Goal: Information Seeking & Learning: Learn about a topic

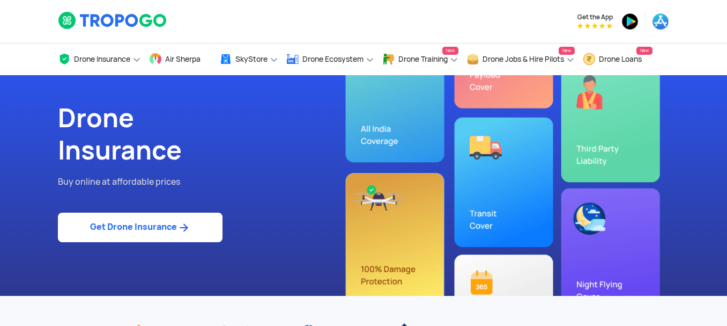
click at [178, 233] on link "Get Drone Insurance" at bounding box center [140, 226] width 165 height 29
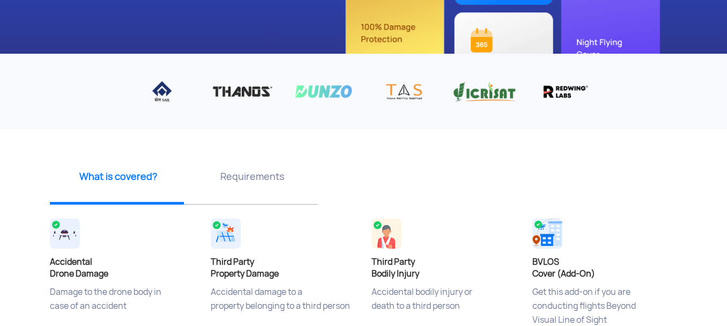
scroll to position [268, 0]
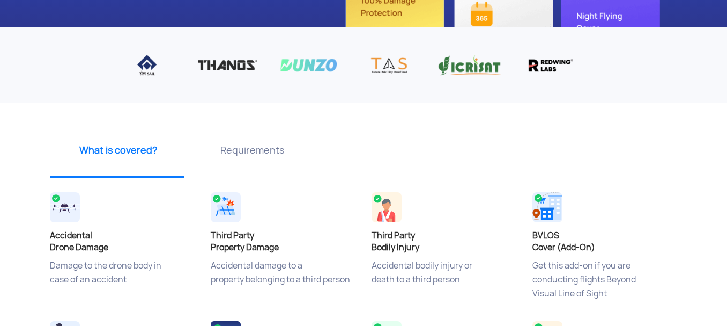
drag, startPoint x: 186, startPoint y: 67, endPoint x: 252, endPoint y: 75, distance: 66.4
click at [252, 75] on img at bounding box center [227, 65] width 65 height 22
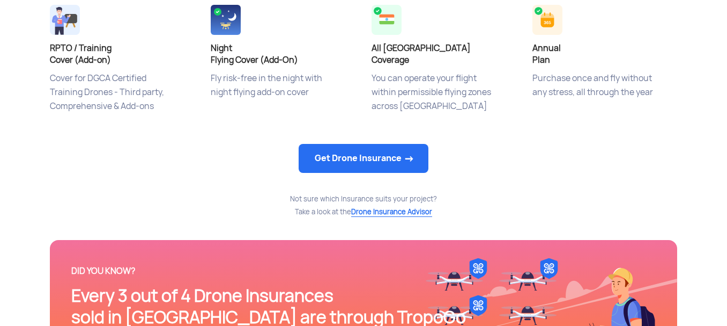
scroll to position [590, 0]
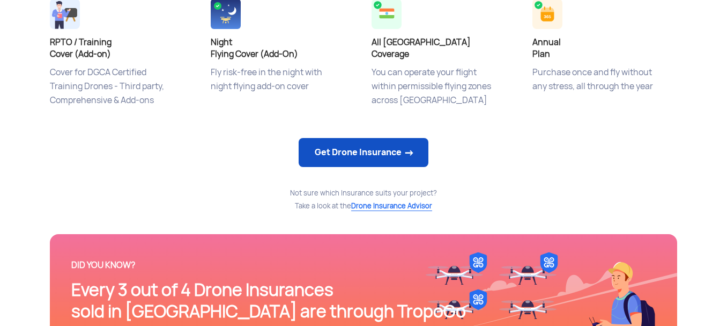
click at [350, 154] on link "Get Drone Insurance" at bounding box center [364, 152] width 130 height 29
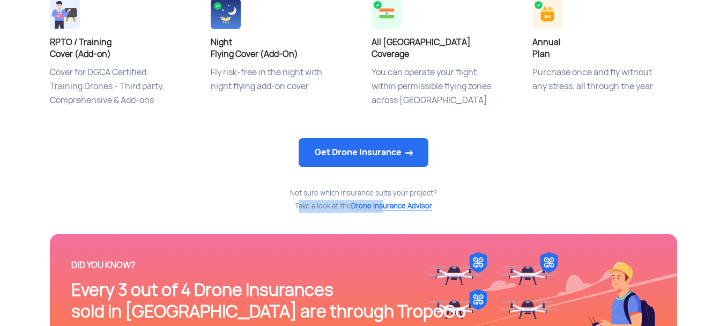
drag, startPoint x: 383, startPoint y: 207, endPoint x: 261, endPoint y: 218, distance: 122.8
click at [262, 219] on div "What is covered? Accidental Drone Damage Damage to the drone body in case of an…" at bounding box center [363, 75] width 627 height 589
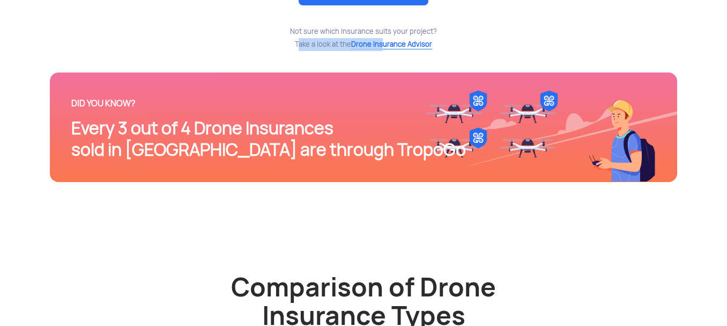
scroll to position [1019, 0]
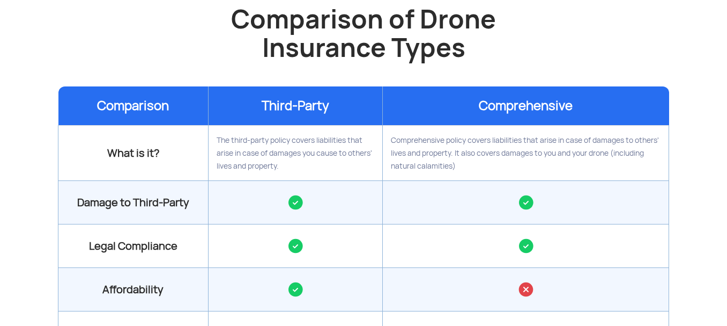
click at [291, 121] on th "Third-Party" at bounding box center [295, 105] width 175 height 39
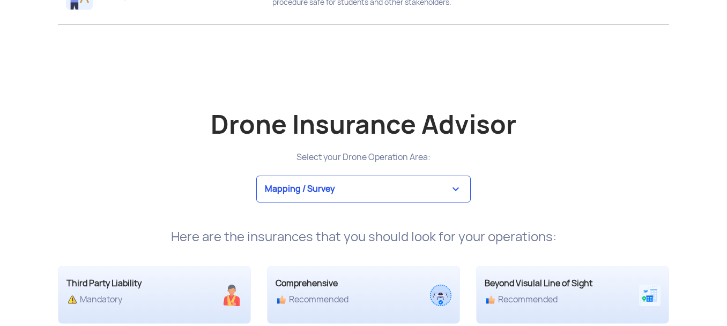
scroll to position [1984, 0]
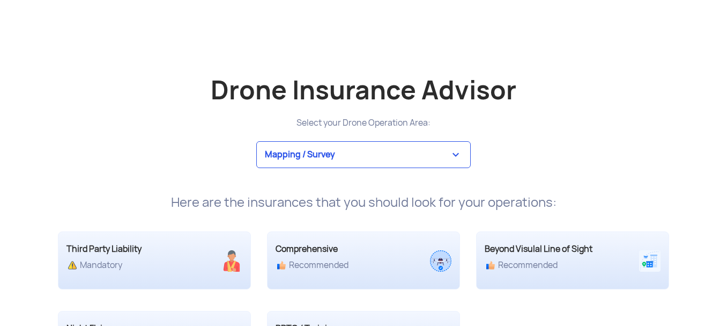
click at [319, 165] on select "Mapping / Survey Event Photography Agriculture Recreational Emergency / Police …" at bounding box center [363, 154] width 215 height 27
click at [319, 164] on select "Mapping / Survey Event Photography Agriculture Recreational Emergency / Police …" at bounding box center [363, 154] width 215 height 27
click at [318, 160] on select "Mapping / Survey Event Photography Agriculture Recreational Emergency / Police …" at bounding box center [363, 154] width 215 height 27
select select "3"
click at [256, 141] on select "Mapping / Survey Event Photography Agriculture Recreational Emergency / Police …" at bounding box center [363, 154] width 215 height 27
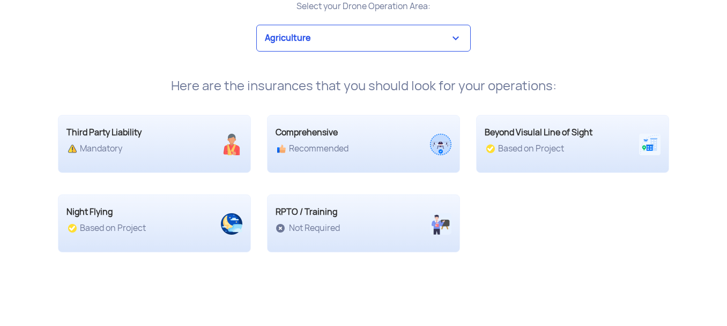
scroll to position [2145, 0]
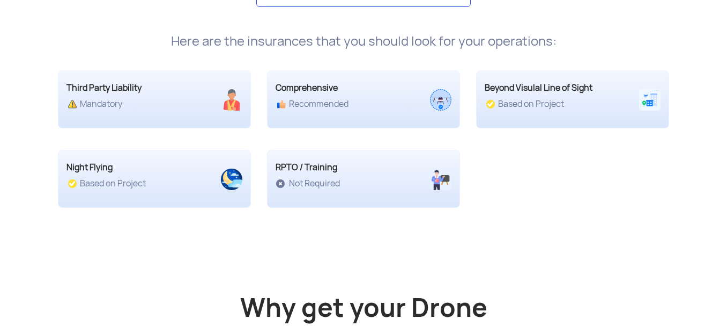
click at [573, 209] on div "Drone Insurance Advisor Select your Drone Operation Area: Mapping / Survey Even…" at bounding box center [363, 67] width 627 height 324
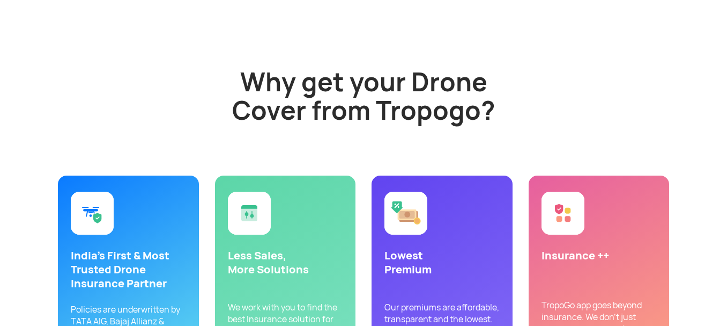
scroll to position [2467, 0]
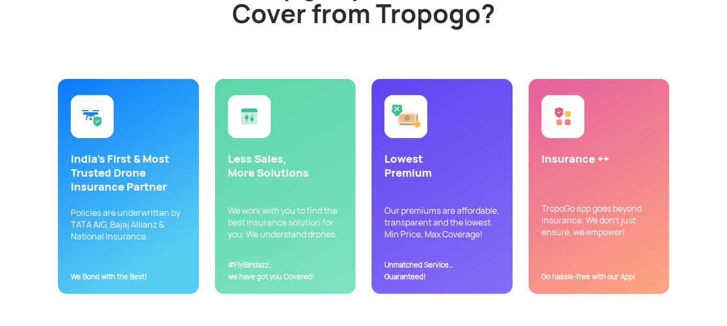
click at [102, 231] on p "Policies are underwritten by TATA AIG, Bajaj Allianz & National Insurance. We B…" at bounding box center [128, 230] width 115 height 47
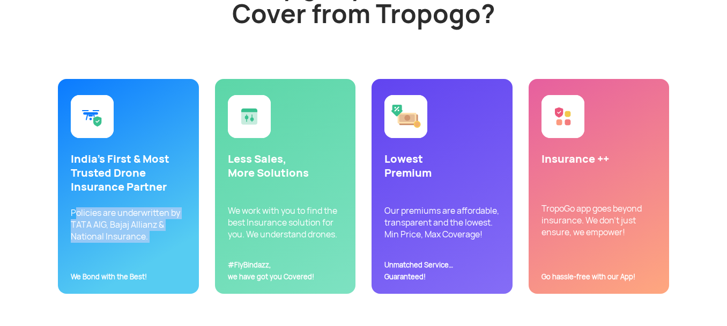
click at [102, 231] on p "Policies are underwritten by TATA AIG, Bajaj Allianz & National Insurance. We B…" at bounding box center [128, 230] width 115 height 47
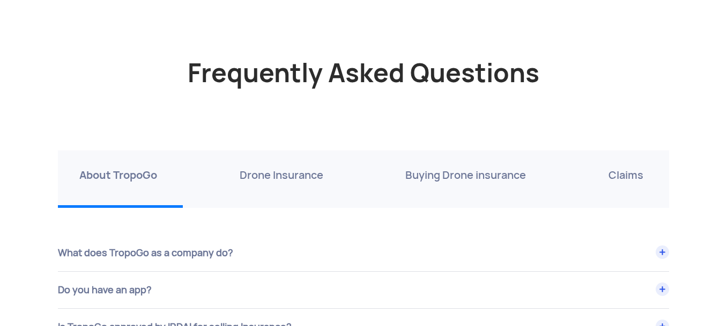
scroll to position [3593, 0]
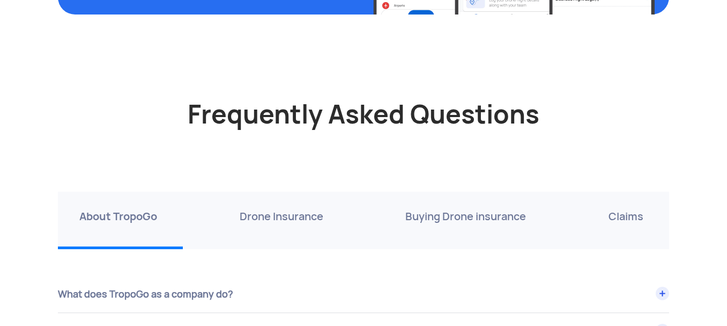
click at [280, 225] on div "Drone Insurance" at bounding box center [283, 219] width 131 height 57
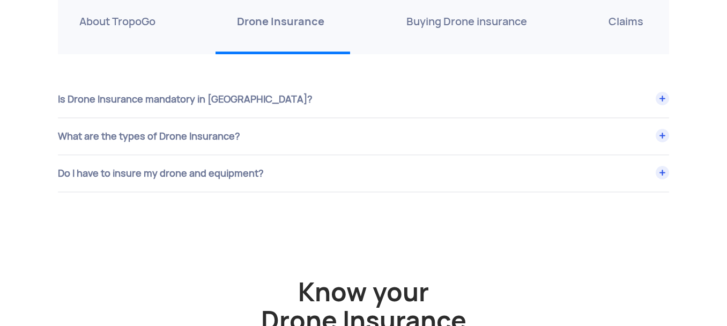
scroll to position [3700, 0]
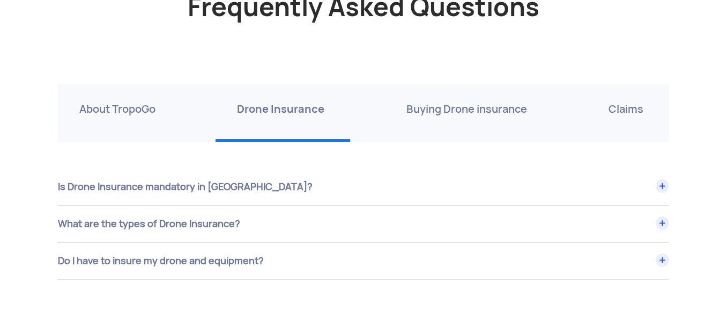
click at [110, 188] on div "Is Drone Insurance mandatory in [GEOGRAPHIC_DATA]?" at bounding box center [363, 186] width 611 height 36
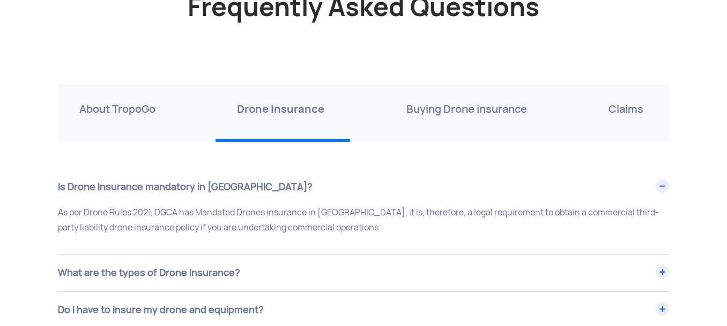
click at [110, 188] on div "Is Drone Insurance mandatory in [GEOGRAPHIC_DATA]?" at bounding box center [363, 186] width 611 height 36
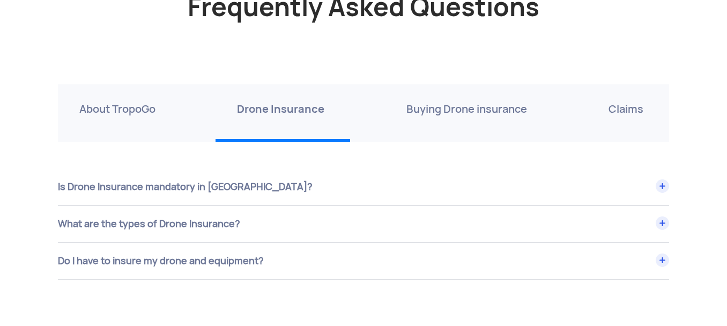
click at [141, 191] on div "Is Drone Insurance mandatory in [GEOGRAPHIC_DATA]?" at bounding box center [363, 186] width 611 height 36
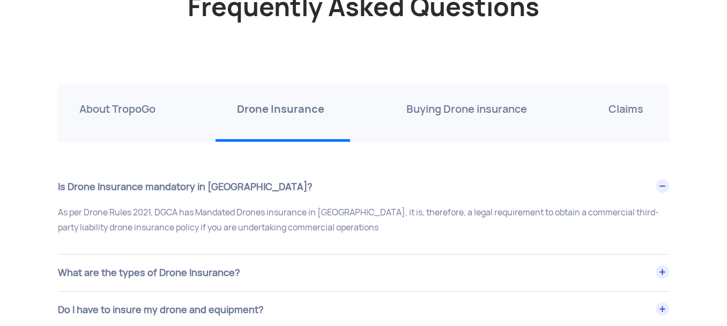
click at [168, 209] on p "As per Drone Rules 2021, DGCA has Mandated Drones insurance in [GEOGRAPHIC_DATA…" at bounding box center [363, 220] width 611 height 30
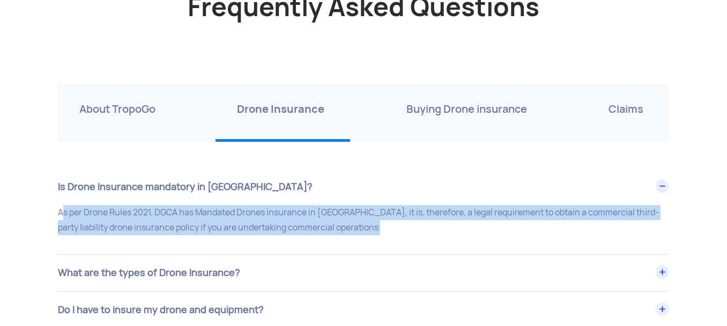
click at [168, 209] on p "As per Drone Rules 2021, DGCA has Mandated Drones insurance in [GEOGRAPHIC_DATA…" at bounding box center [363, 220] width 611 height 30
click at [165, 213] on p "As per Drone Rules 2021, DGCA has Mandated Drones insurance in [GEOGRAPHIC_DATA…" at bounding box center [363, 220] width 611 height 30
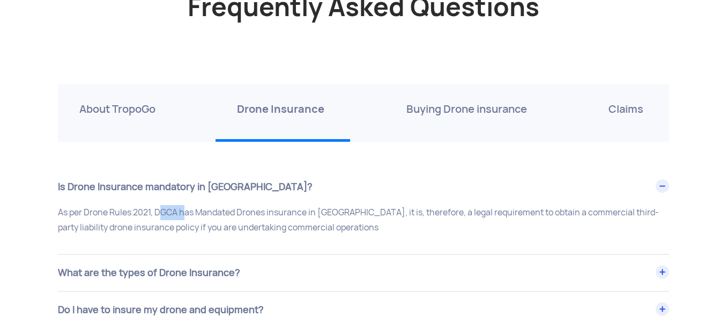
click at [165, 213] on p "As per Drone Rules 2021, DGCA has Mandated Drones insurance in [GEOGRAPHIC_DATA…" at bounding box center [363, 220] width 611 height 30
